Goal: Information Seeking & Learning: Learn about a topic

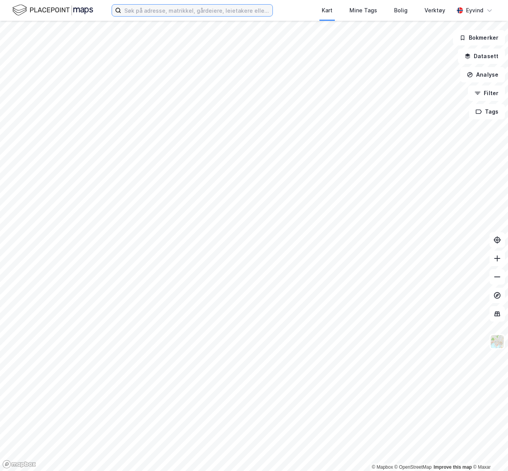
click at [140, 8] on input at bounding box center [196, 11] width 151 height 12
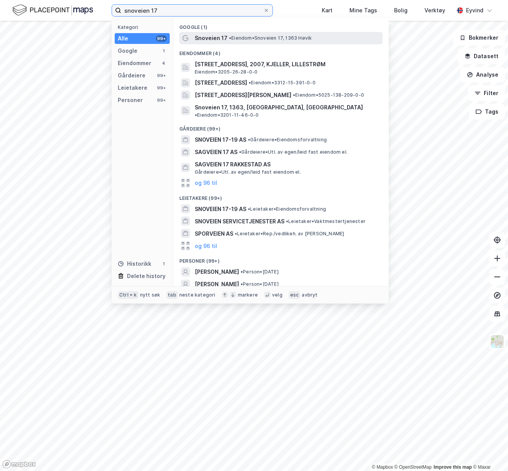
type input "snoveien 17"
click at [226, 38] on div "Snoveien 17 • Eiendom • [STREET_ADDRESS]" at bounding box center [288, 37] width 186 height 9
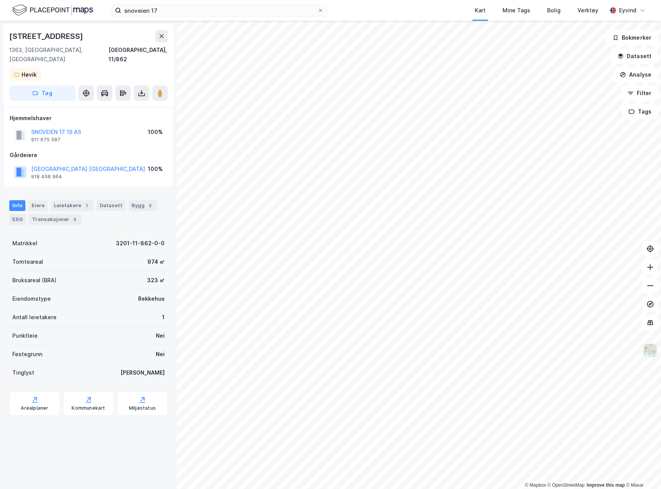
click at [508, 350] on img at bounding box center [650, 350] width 15 height 15
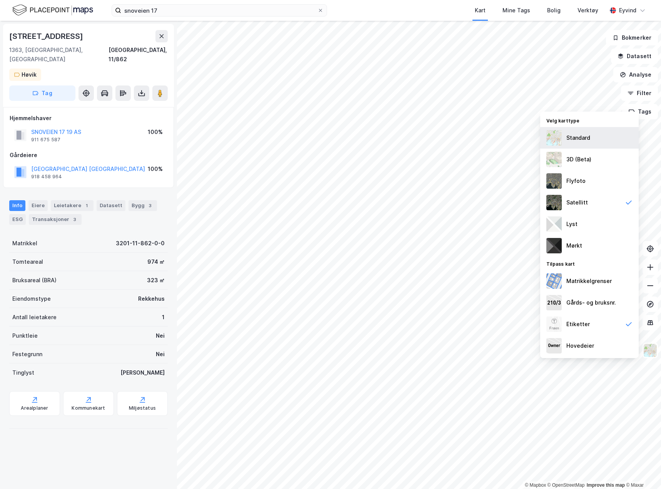
click at [508, 135] on div "Standard" at bounding box center [579, 137] width 24 height 9
click at [508, 269] on button at bounding box center [650, 266] width 15 height 15
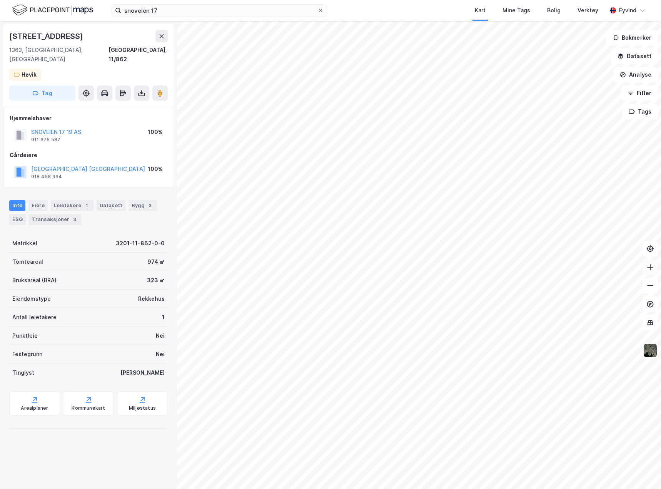
click at [508, 269] on button at bounding box center [650, 266] width 15 height 15
